Goal: Task Accomplishment & Management: Use online tool/utility

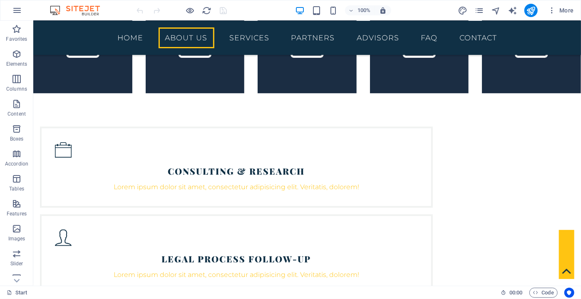
scroll to position [756, 0]
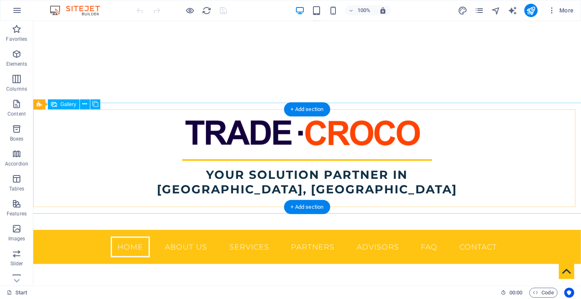
scroll to position [75, 0]
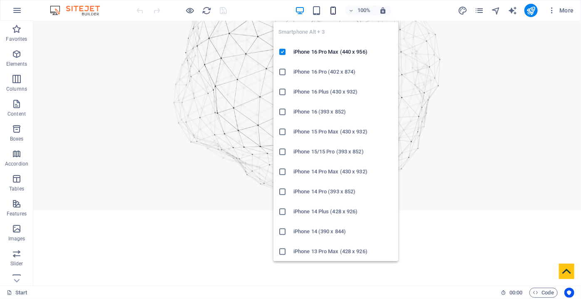
click at [330, 13] on icon "button" at bounding box center [333, 11] width 10 height 10
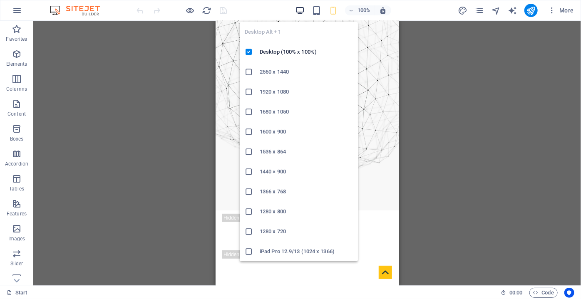
click at [300, 10] on icon "button" at bounding box center [300, 11] width 10 height 10
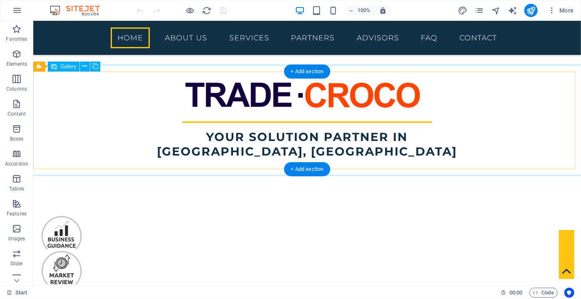
scroll to position [189, 0]
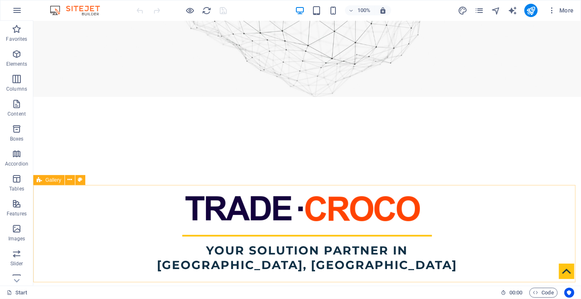
click at [41, 181] on icon at bounding box center [39, 180] width 5 height 10
click at [68, 180] on icon at bounding box center [70, 180] width 5 height 9
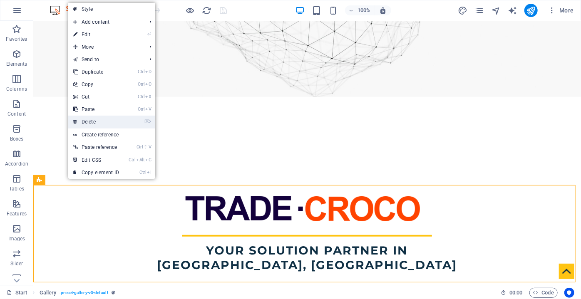
click at [90, 125] on link "⌦ Delete" at bounding box center [96, 122] width 56 height 12
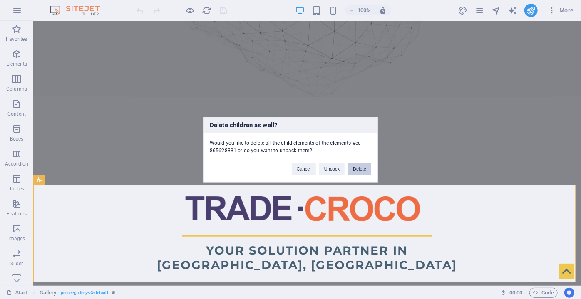
click at [357, 166] on button "Delete" at bounding box center [359, 169] width 23 height 12
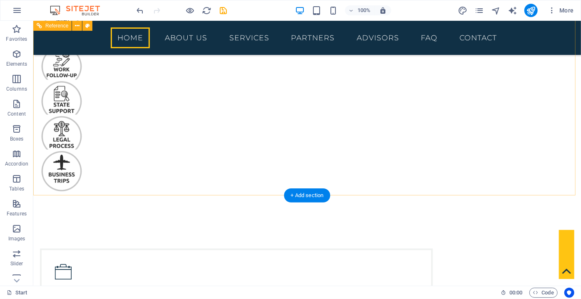
scroll to position [605, 0]
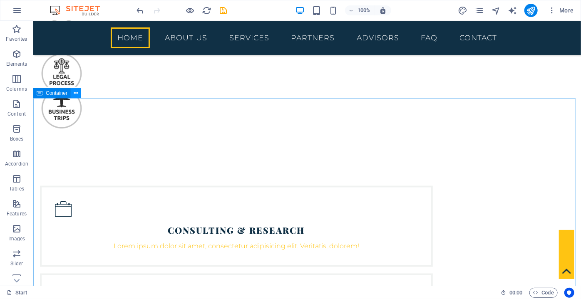
click at [80, 92] on button at bounding box center [76, 93] width 10 height 10
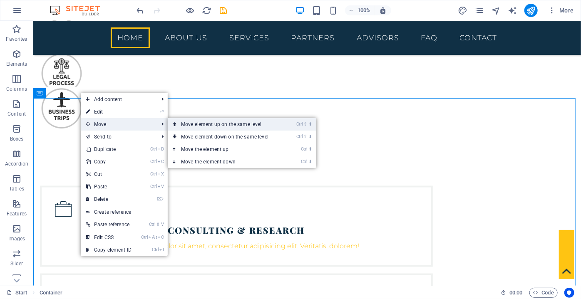
click at [194, 125] on link "Ctrl ⇧ ⬆ Move element up on the same level" at bounding box center [226, 124] width 117 height 12
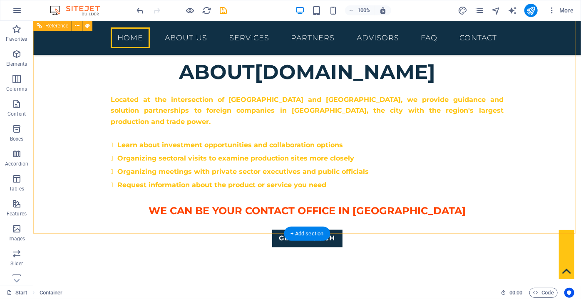
scroll to position [797, 0]
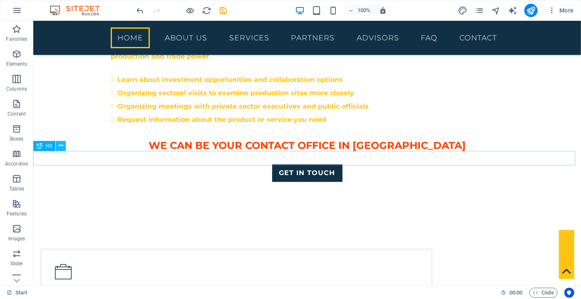
click at [60, 146] on icon at bounding box center [61, 145] width 5 height 9
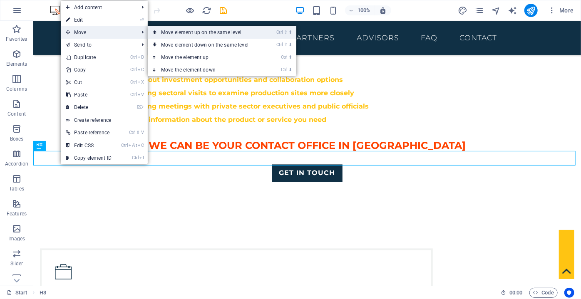
click at [161, 30] on link "Ctrl ⇧ ⬆ Move element up on the same level" at bounding box center [206, 32] width 117 height 12
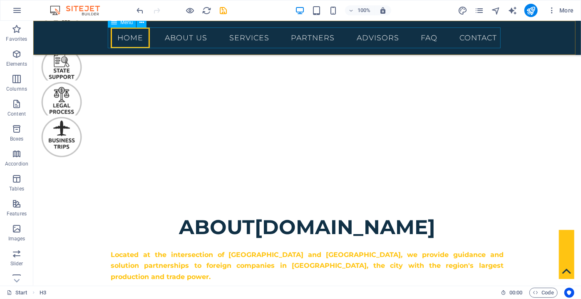
scroll to position [472, 0]
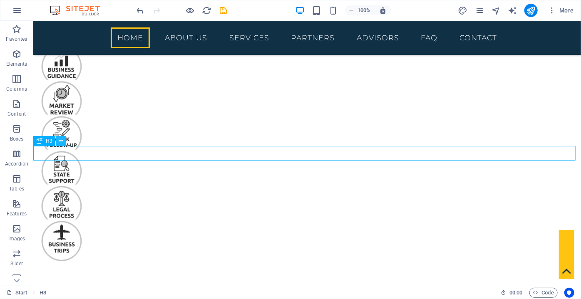
click at [64, 144] on button at bounding box center [61, 141] width 10 height 10
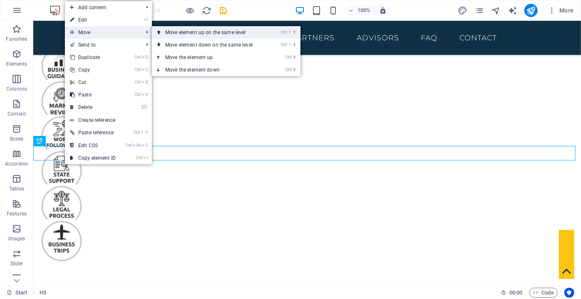
click at [168, 35] on link "Ctrl ⇧ ⬆ Move element up on the same level" at bounding box center [210, 32] width 117 height 12
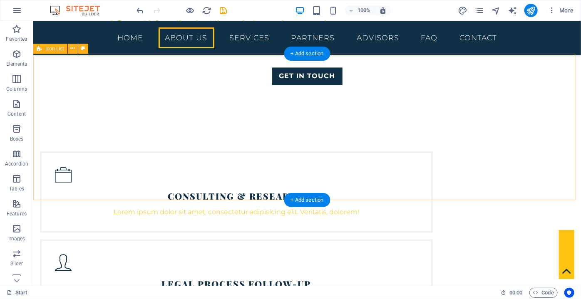
scroll to position [795, 0]
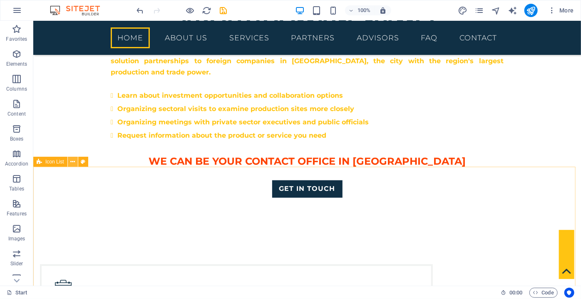
click at [73, 163] on icon at bounding box center [72, 162] width 5 height 9
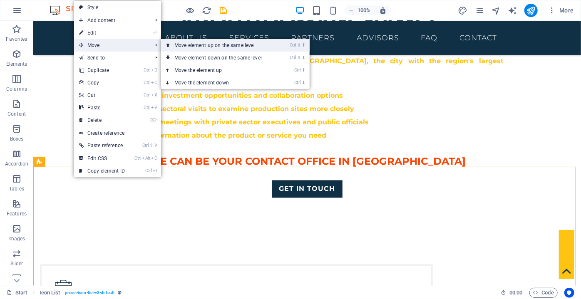
click at [170, 45] on icon at bounding box center [168, 45] width 4 height 12
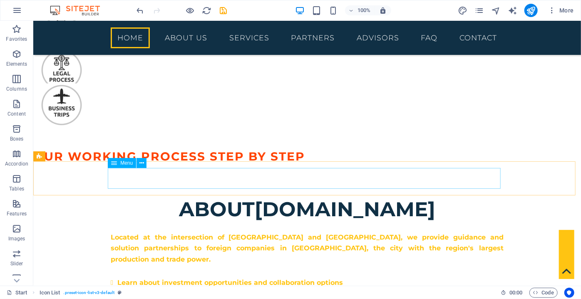
scroll to position [553, 0]
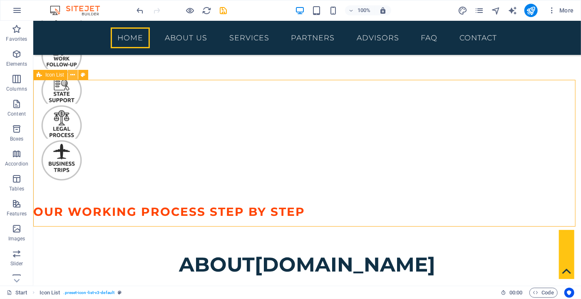
click at [77, 75] on button at bounding box center [73, 75] width 10 height 10
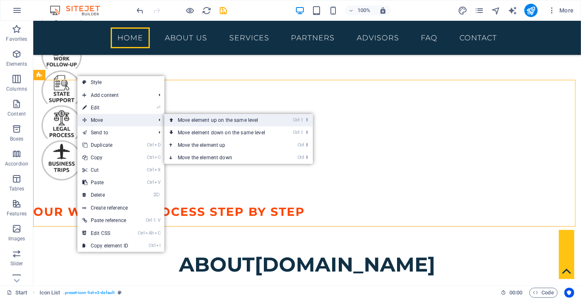
click at [170, 119] on link "Ctrl ⇧ ⬆ Move element up on the same level" at bounding box center [222, 120] width 117 height 12
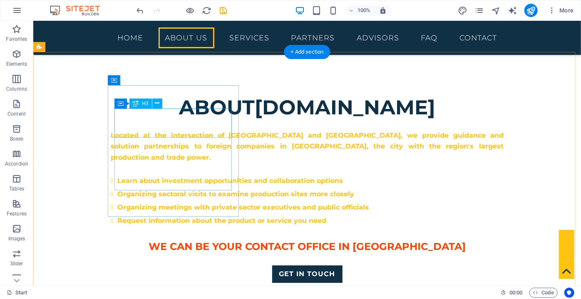
scroll to position [1027, 0]
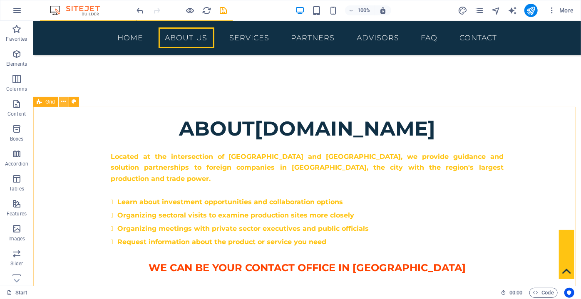
click at [63, 103] on icon at bounding box center [63, 101] width 5 height 9
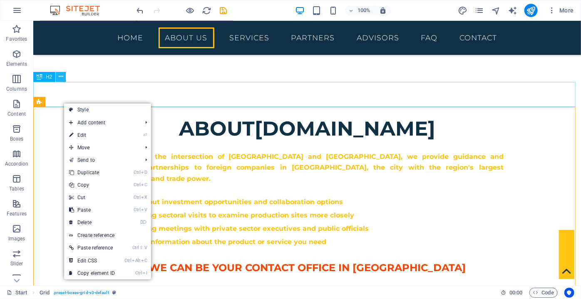
click at [60, 76] on icon at bounding box center [61, 76] width 5 height 9
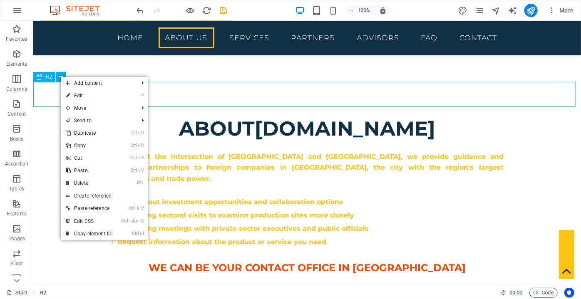
click at [52, 79] on div "H2" at bounding box center [44, 77] width 22 height 10
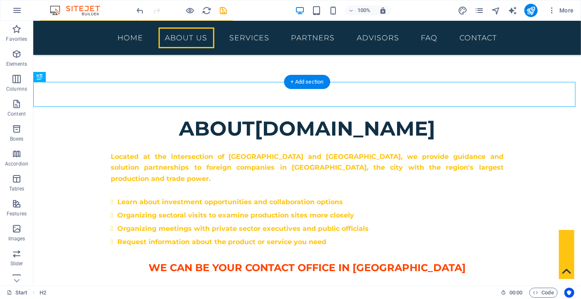
drag, startPoint x: 83, startPoint y: 100, endPoint x: 51, endPoint y: 65, distance: 47.1
click at [61, 78] on icon at bounding box center [61, 76] width 5 height 9
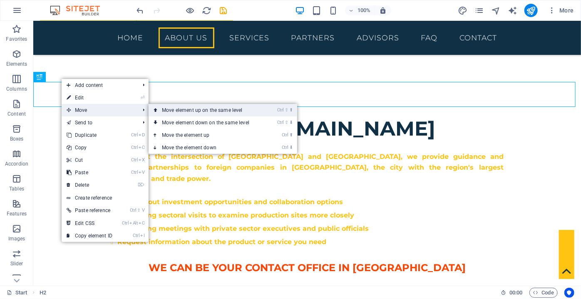
click at [157, 112] on icon at bounding box center [156, 110] width 4 height 12
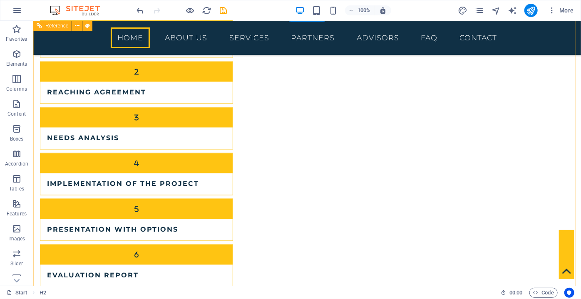
scroll to position [676, 0]
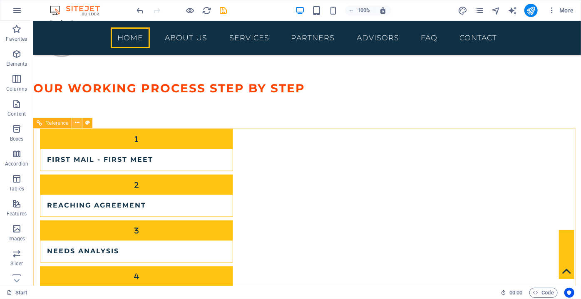
click at [75, 125] on icon at bounding box center [77, 123] width 5 height 9
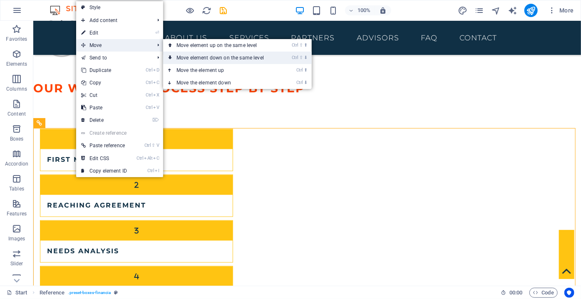
click at [202, 55] on link "Ctrl ⇧ ⬇ Move element down on the same level" at bounding box center [221, 58] width 117 height 12
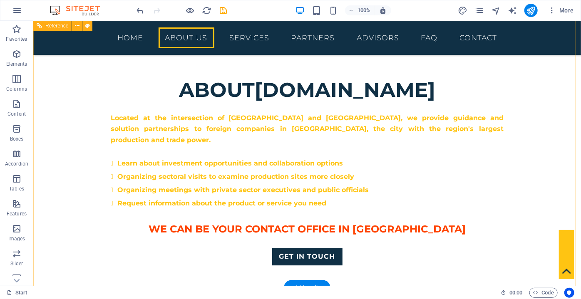
scroll to position [984, 0]
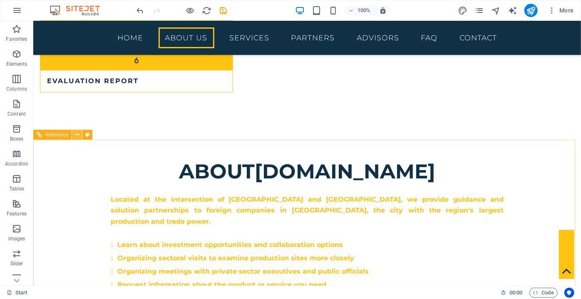
click at [75, 132] on icon at bounding box center [77, 135] width 5 height 9
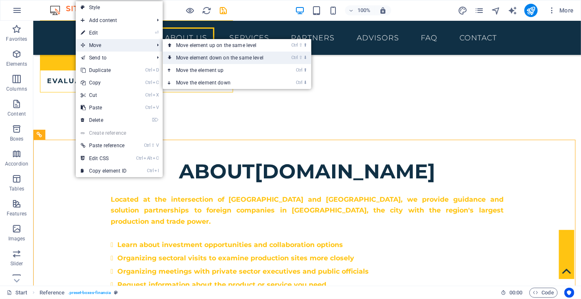
click at [182, 58] on link "Ctrl ⇧ ⬇ Move element down on the same level" at bounding box center [221, 58] width 117 height 12
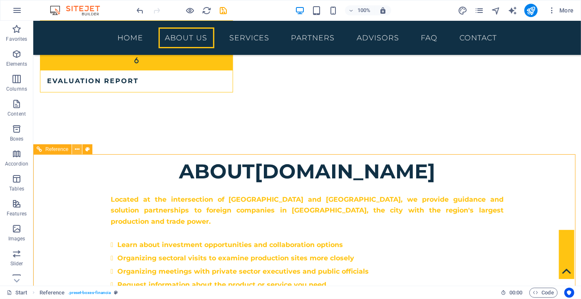
click at [77, 151] on icon at bounding box center [77, 149] width 5 height 9
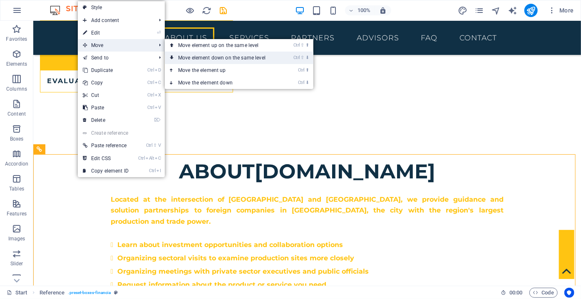
click at [186, 56] on link "Ctrl ⇧ ⬇ Move element down on the same level" at bounding box center [223, 58] width 117 height 12
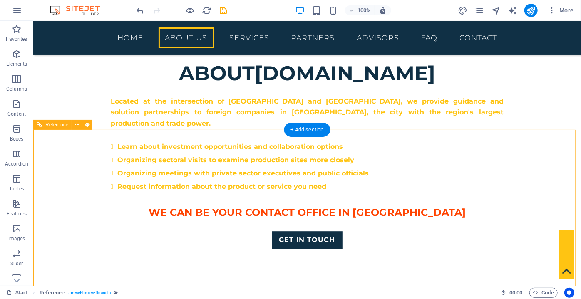
scroll to position [1136, 0]
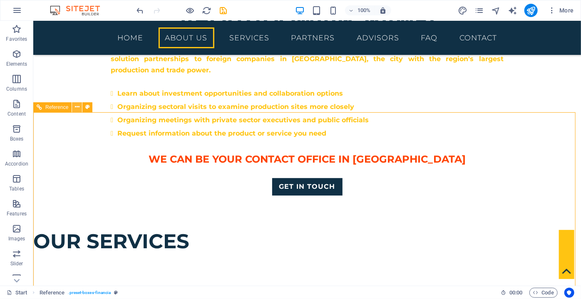
click at [77, 108] on icon at bounding box center [77, 107] width 5 height 9
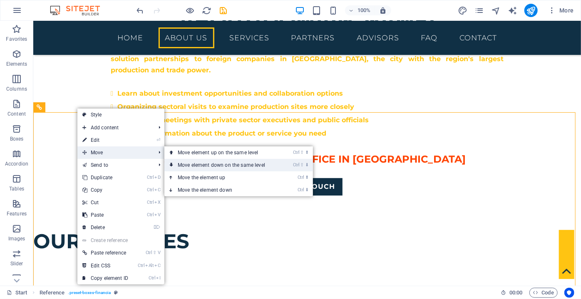
click at [194, 163] on link "Ctrl ⇧ ⬇ Move element down on the same level" at bounding box center [222, 165] width 117 height 12
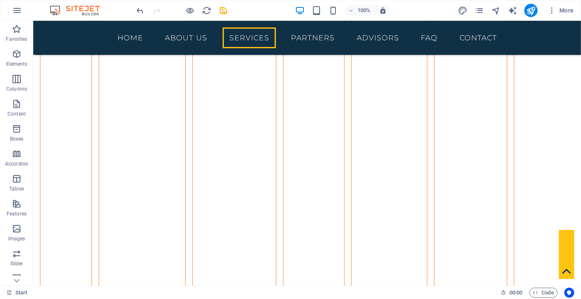
scroll to position [4455, 0]
click at [75, 119] on icon at bounding box center [76, 119] width 5 height 9
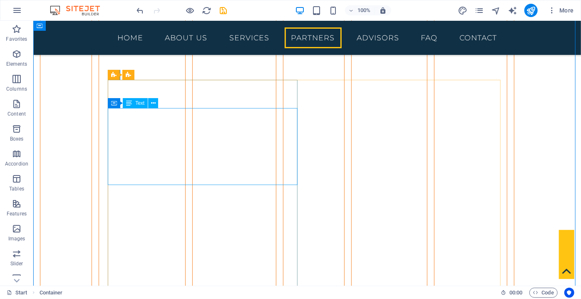
scroll to position [4417, 0]
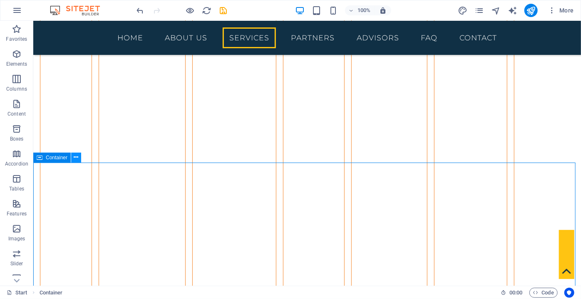
click at [77, 158] on icon at bounding box center [76, 157] width 5 height 9
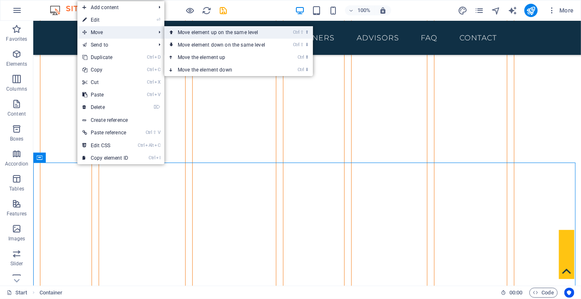
click at [171, 35] on icon at bounding box center [171, 32] width 4 height 12
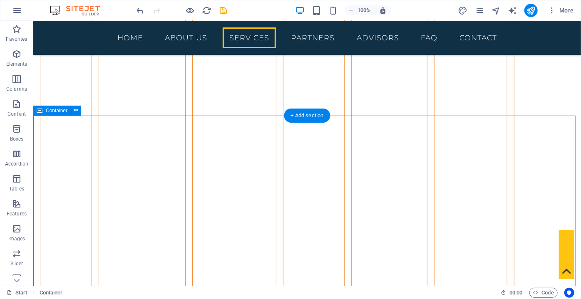
scroll to position [4190, 0]
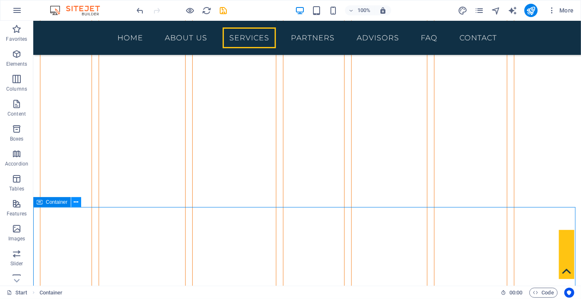
click at [75, 207] on button at bounding box center [76, 202] width 10 height 10
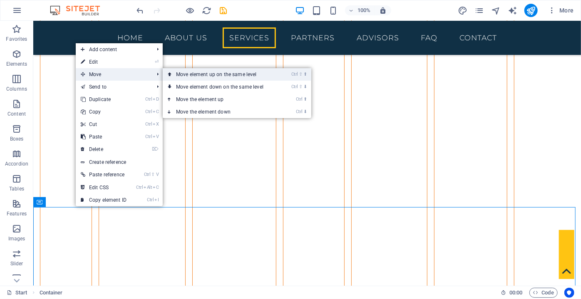
click at [167, 74] on link "Ctrl ⇧ ⬆ Move element up on the same level" at bounding box center [221, 74] width 117 height 12
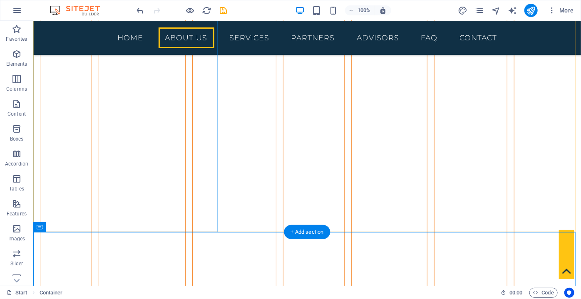
scroll to position [3934, 0]
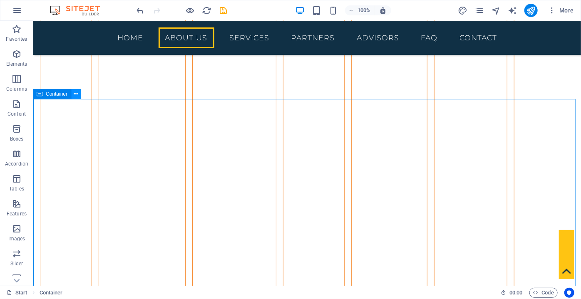
click at [75, 98] on icon at bounding box center [76, 94] width 5 height 9
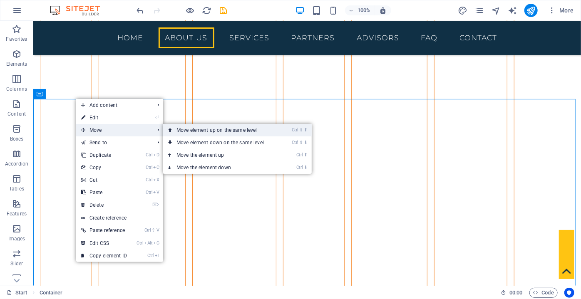
click at [185, 127] on link "Ctrl ⇧ ⬆ Move element up on the same level" at bounding box center [221, 130] width 117 height 12
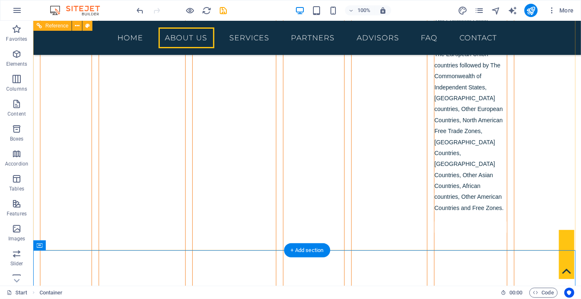
scroll to position [3555, 0]
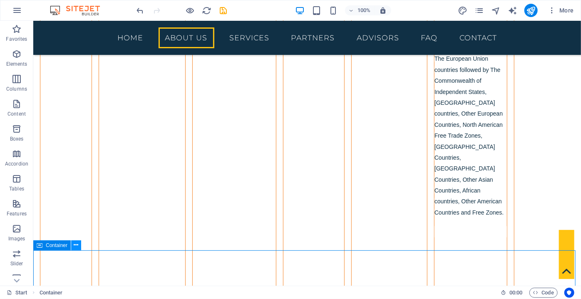
click at [75, 248] on icon at bounding box center [76, 245] width 5 height 9
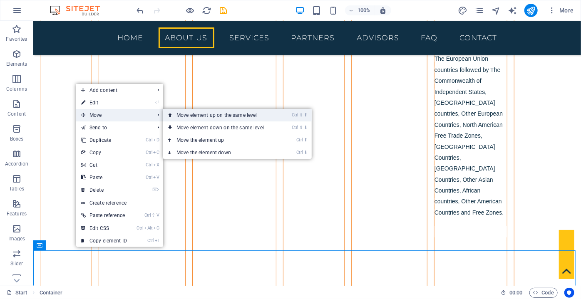
click at [167, 116] on link "Ctrl ⇧ ⬆ Move element up on the same level" at bounding box center [221, 115] width 117 height 12
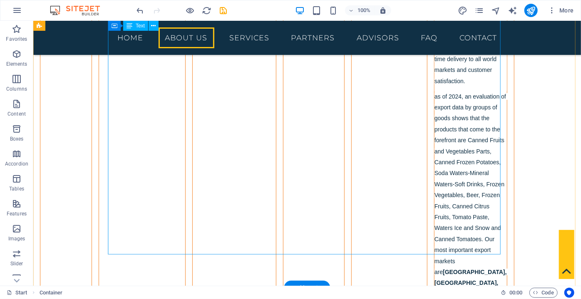
scroll to position [3378, 0]
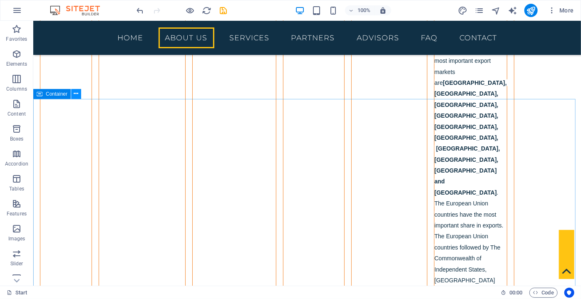
click at [77, 96] on icon at bounding box center [76, 93] width 5 height 9
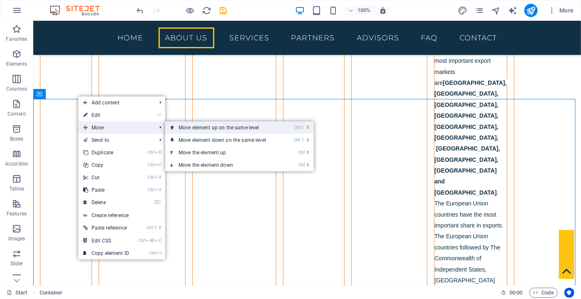
click at [194, 133] on link "Ctrl ⇧ ⬆ Move element up on the same level" at bounding box center [223, 127] width 117 height 12
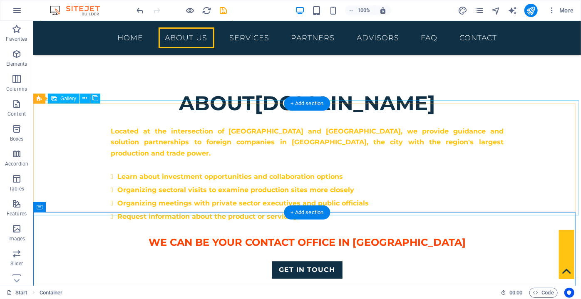
scroll to position [1035, 0]
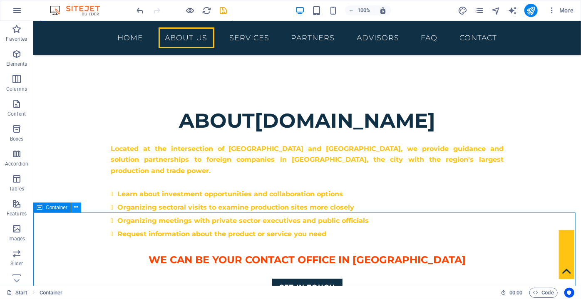
click at [74, 209] on icon at bounding box center [76, 207] width 5 height 9
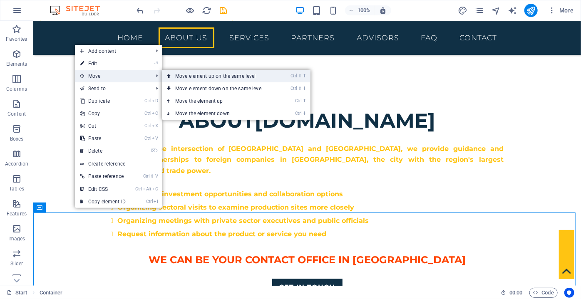
click at [180, 76] on link "Ctrl ⇧ ⬆ Move element up on the same level" at bounding box center [220, 76] width 117 height 12
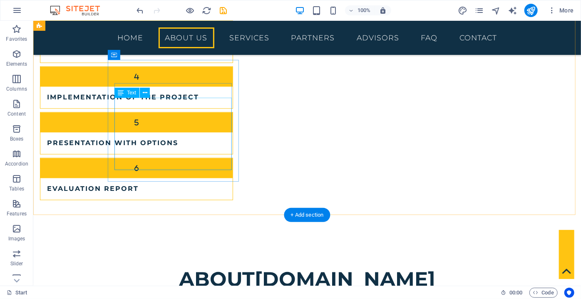
scroll to position [922, 0]
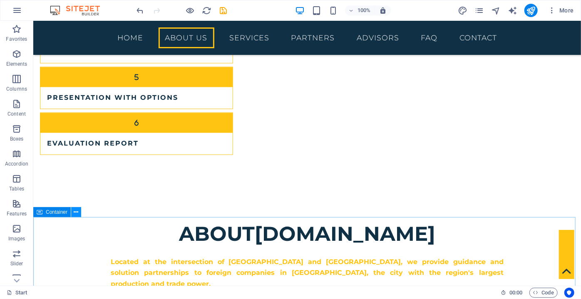
click at [75, 215] on icon at bounding box center [76, 212] width 5 height 9
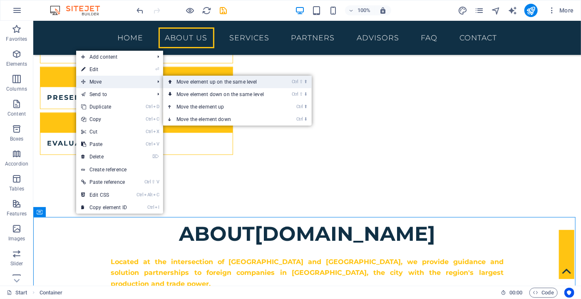
click at [177, 83] on link "Ctrl ⇧ ⬆ Move element up on the same level" at bounding box center [221, 82] width 117 height 12
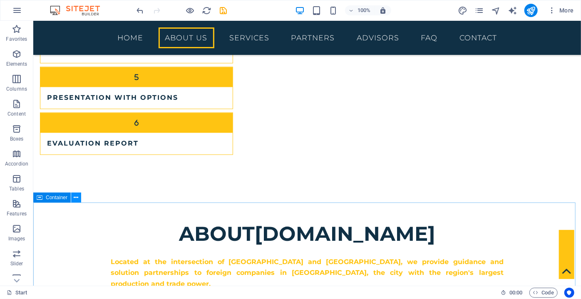
click at [80, 199] on button at bounding box center [76, 198] width 10 height 10
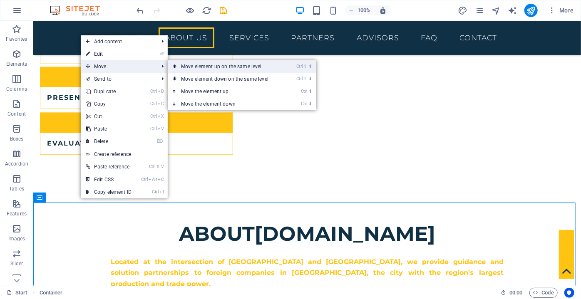
drag, startPoint x: 184, startPoint y: 67, endPoint x: 147, endPoint y: 52, distance: 40.5
click at [185, 67] on link "Ctrl ⇧ ⬆ Move element up on the same level" at bounding box center [226, 66] width 117 height 12
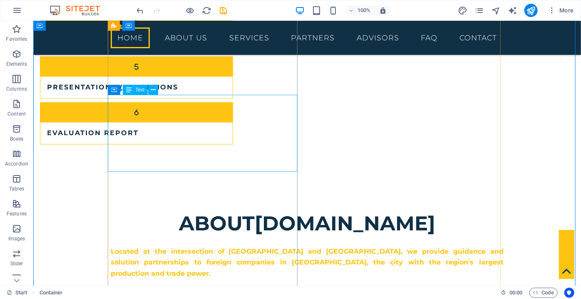
scroll to position [743, 0]
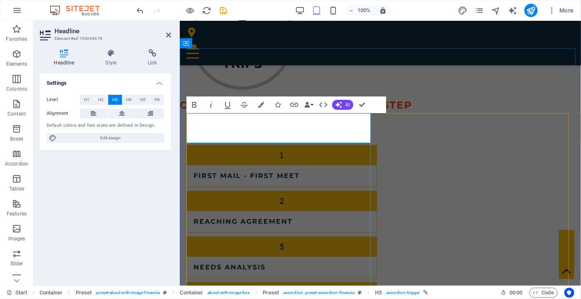
scroll to position [209, 3]
drag, startPoint x: 321, startPoint y: 131, endPoint x: 188, endPoint y: 124, distance: 133.3
click at [191, 104] on icon "button" at bounding box center [194, 105] width 10 height 10
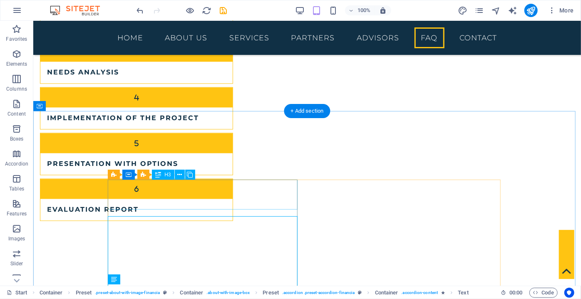
scroll to position [743, 0]
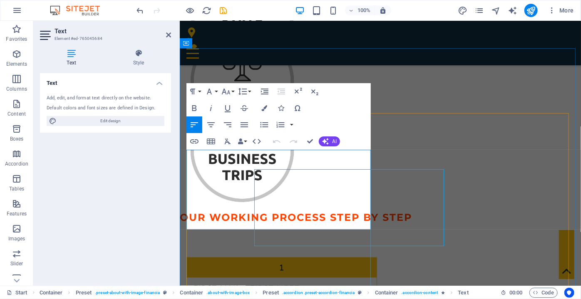
scroll to position [856, 0]
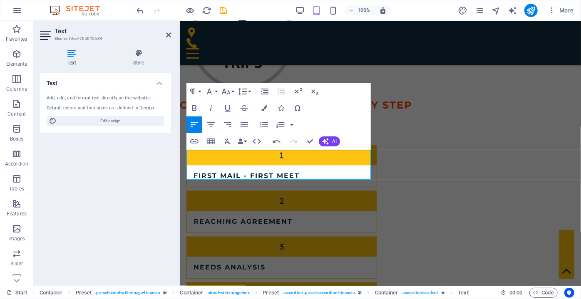
scroll to position [572, 1]
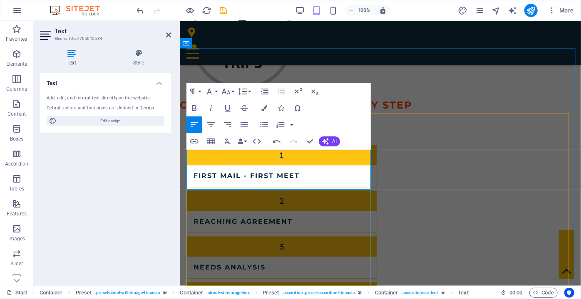
scroll to position [740, 1]
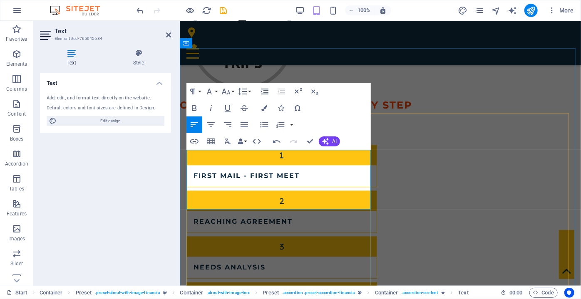
drag, startPoint x: 257, startPoint y: 203, endPoint x: 188, endPoint y: 156, distance: 83.5
click at [267, 120] on icon "button" at bounding box center [264, 125] width 10 height 10
